Goal: Task Accomplishment & Management: Complete application form

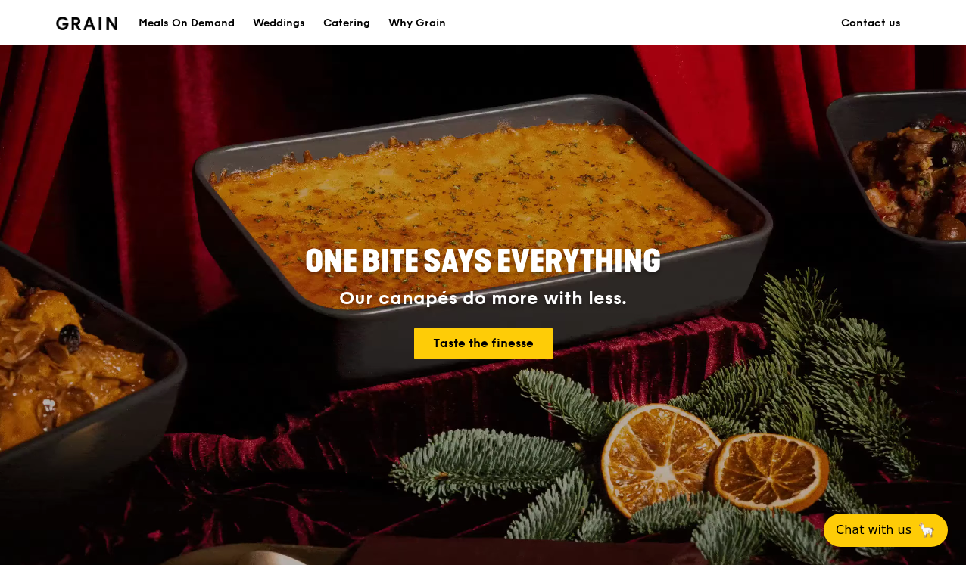
scroll to position [18, 0]
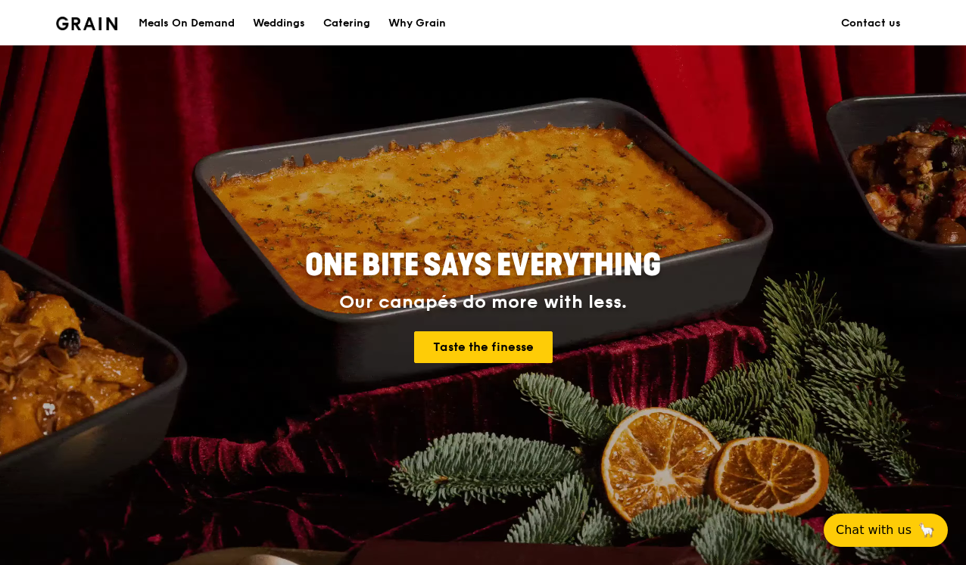
click at [414, 20] on div "Why Grain" at bounding box center [417, 23] width 58 height 45
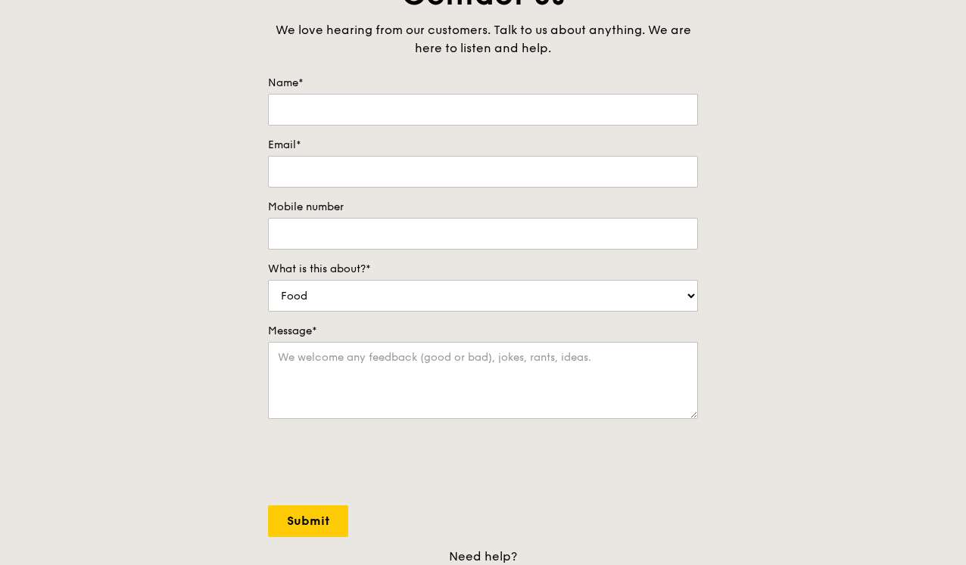
scroll to position [122, 0]
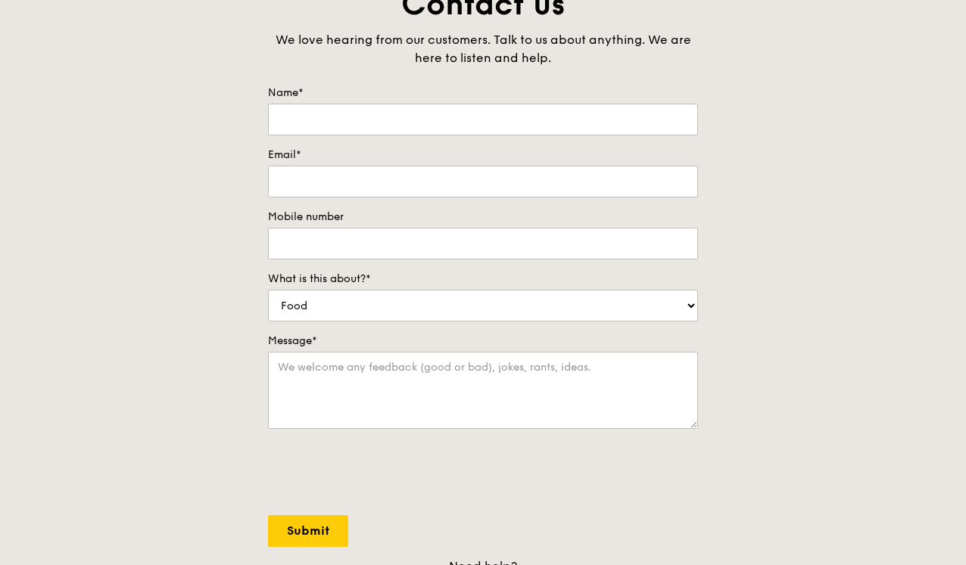
click at [463, 289] on div "What is this about?* Food Service Billing/Payment Catering Others" at bounding box center [483, 297] width 430 height 50
click at [364, 138] on form "Name* Email* Mobile number What is this about?* Food Service Billing/Payment Ca…" at bounding box center [483, 317] width 430 height 462
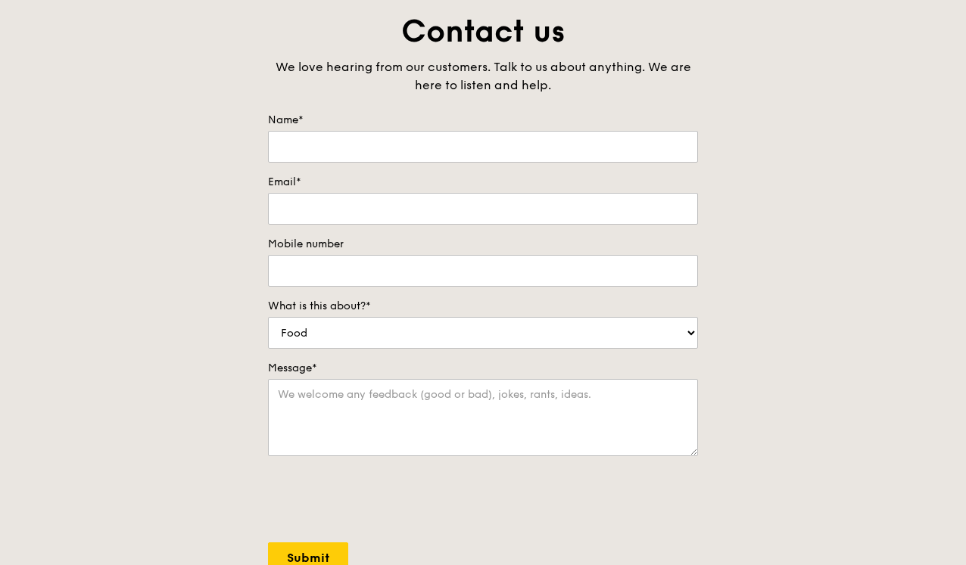
scroll to position [93, 0]
type input "[PERSON_NAME]"
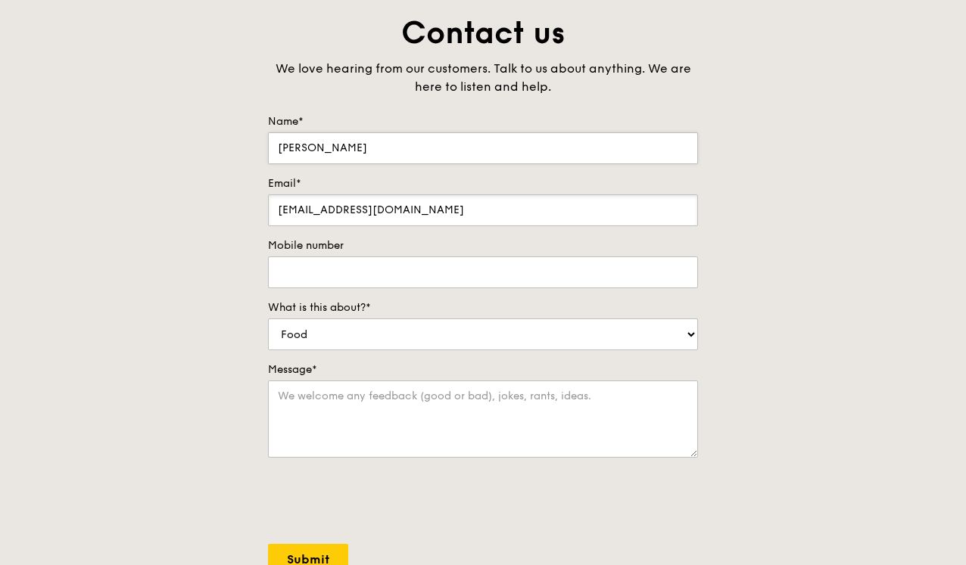
type input "[EMAIL_ADDRESS][DOMAIN_NAME]"
type input "87145058"
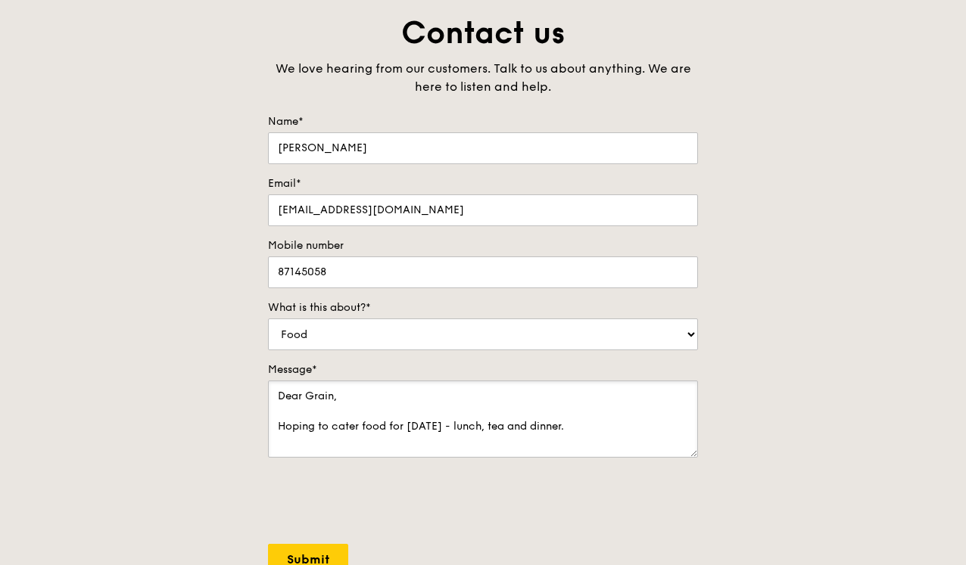
click at [410, 427] on textarea "Dear Grain, Hoping to cater food for [DATE] - lunch, tea and dinner." at bounding box center [483, 419] width 430 height 77
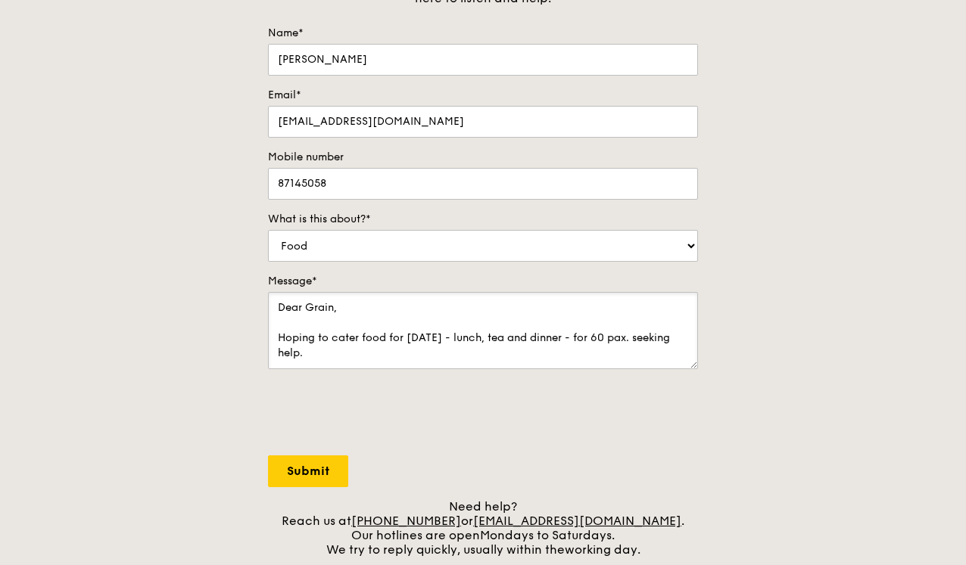
scroll to position [350, 0]
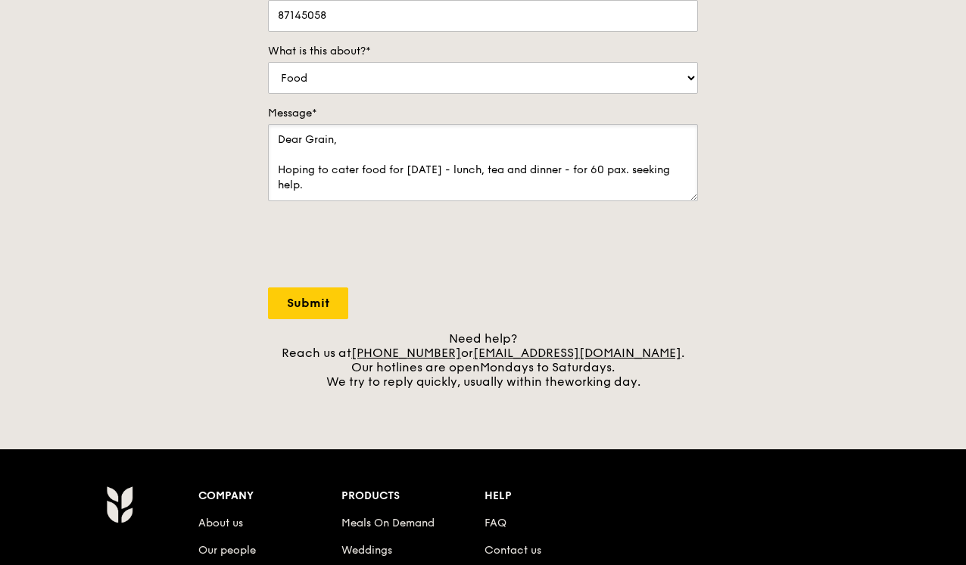
click at [359, 192] on textarea "Dear Grain, Hoping to cater food for [DATE] - lunch, tea and dinner - for 60 pa…" at bounding box center [483, 162] width 430 height 77
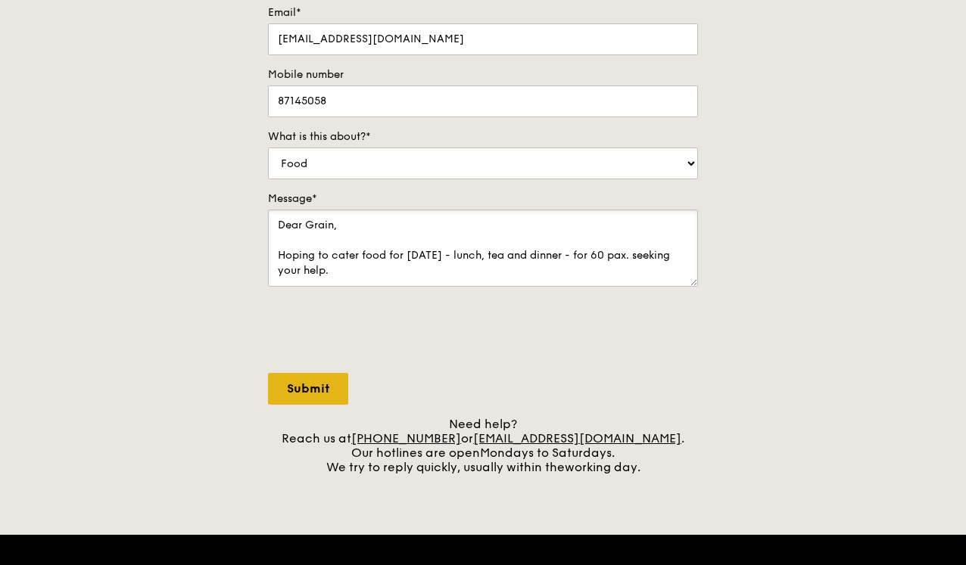
type textarea "Dear Grain, Hoping to cater food for [DATE] - lunch, tea and dinner - for 60 pa…"
click at [313, 396] on input "Submit" at bounding box center [308, 389] width 80 height 32
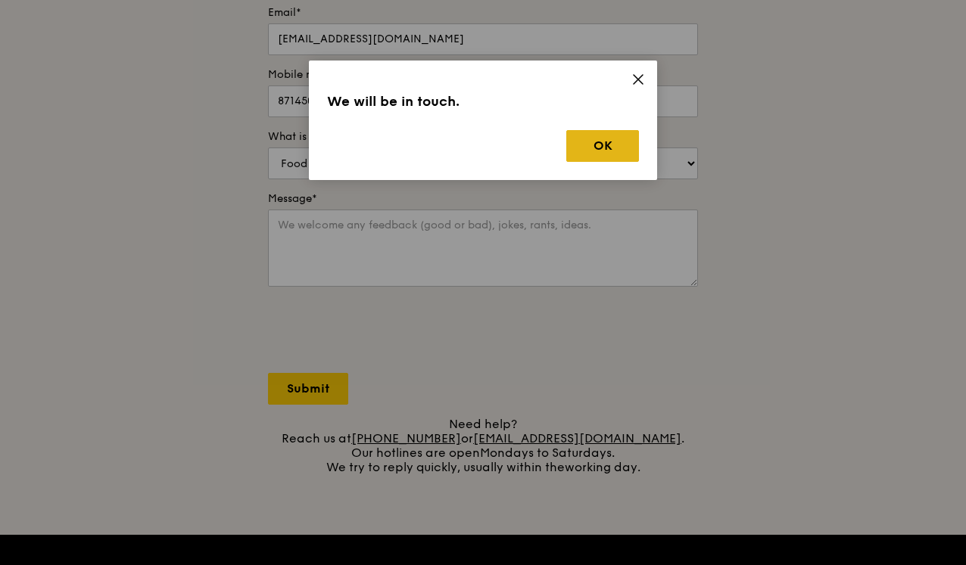
click at [595, 145] on button "OK" at bounding box center [602, 146] width 73 height 32
